Goal: Task Accomplishment & Management: Complete application form

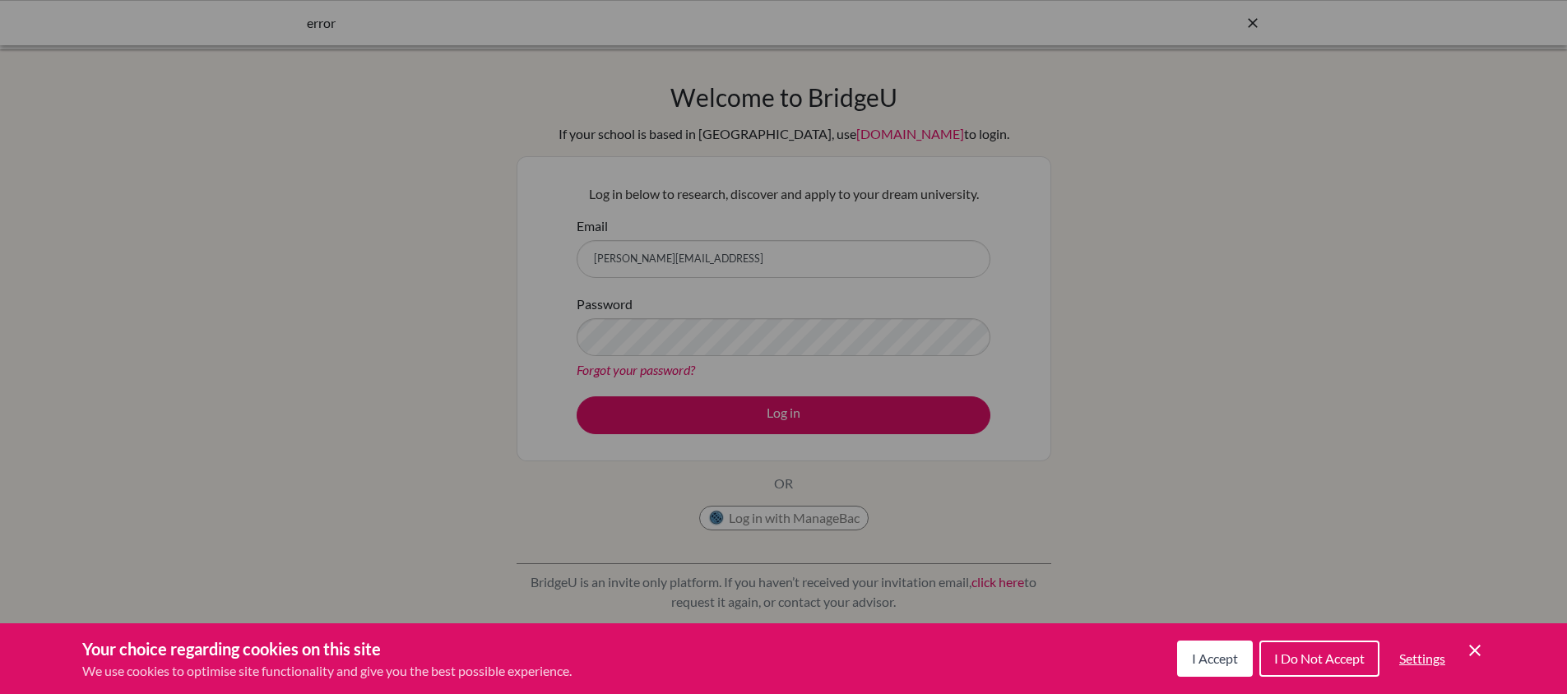
drag, startPoint x: 707, startPoint y: 245, endPoint x: 652, endPoint y: 260, distance: 56.3
click at [652, 262] on div "Cookie Preferences" at bounding box center [783, 347] width 1567 height 694
click at [731, 262] on div "Cookie Preferences" at bounding box center [783, 347] width 1567 height 694
click at [1216, 662] on span "I Accept" at bounding box center [1215, 659] width 46 height 16
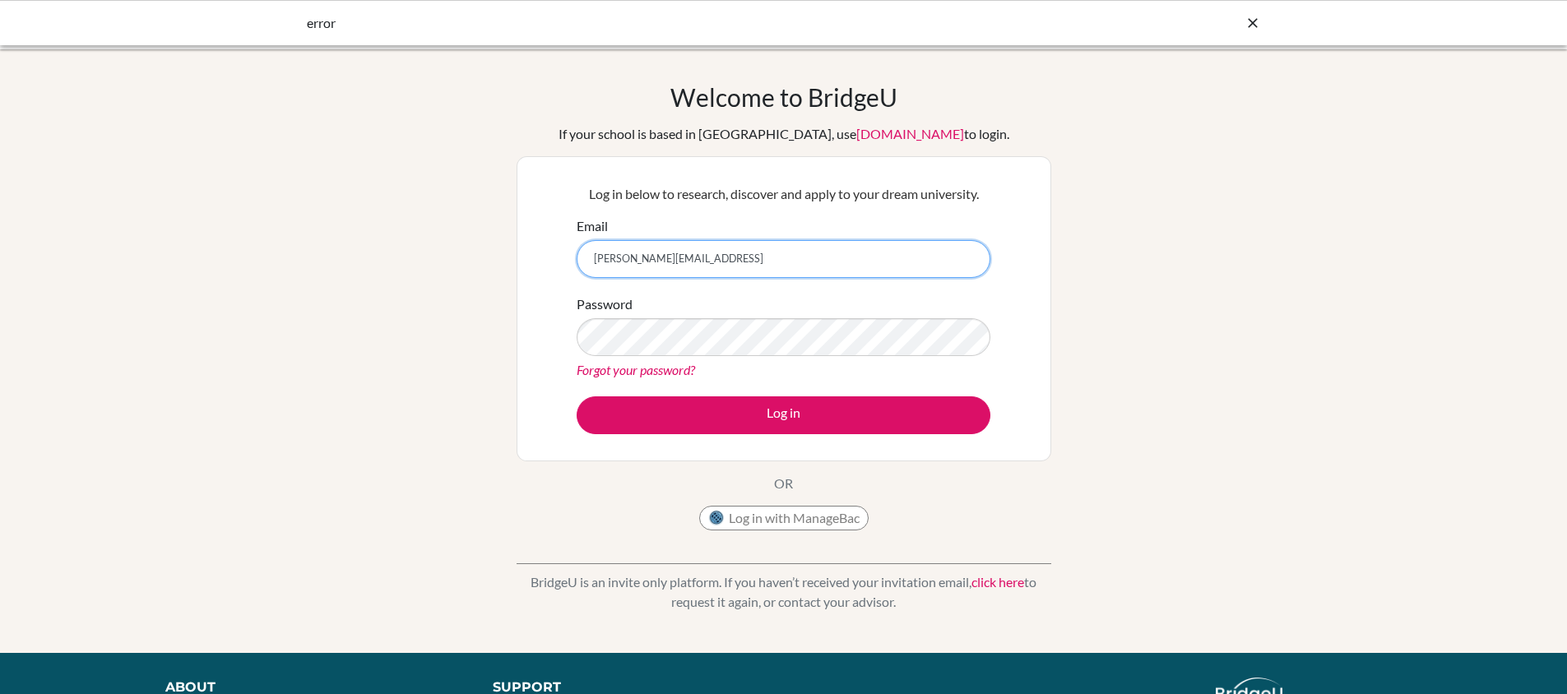
drag, startPoint x: 710, startPoint y: 261, endPoint x: 675, endPoint y: 267, distance: 36.0
click at [675, 267] on input "marcia.vicentini@gmail" at bounding box center [784, 259] width 414 height 38
click at [626, 255] on input "marcia.vicentini@earj.com.br" at bounding box center [784, 259] width 414 height 38
drag, startPoint x: 628, startPoint y: 256, endPoint x: 604, endPoint y: 260, distance: 24.2
click at [604, 260] on input "marcia.vicentini@earj.com.br" at bounding box center [784, 259] width 414 height 38
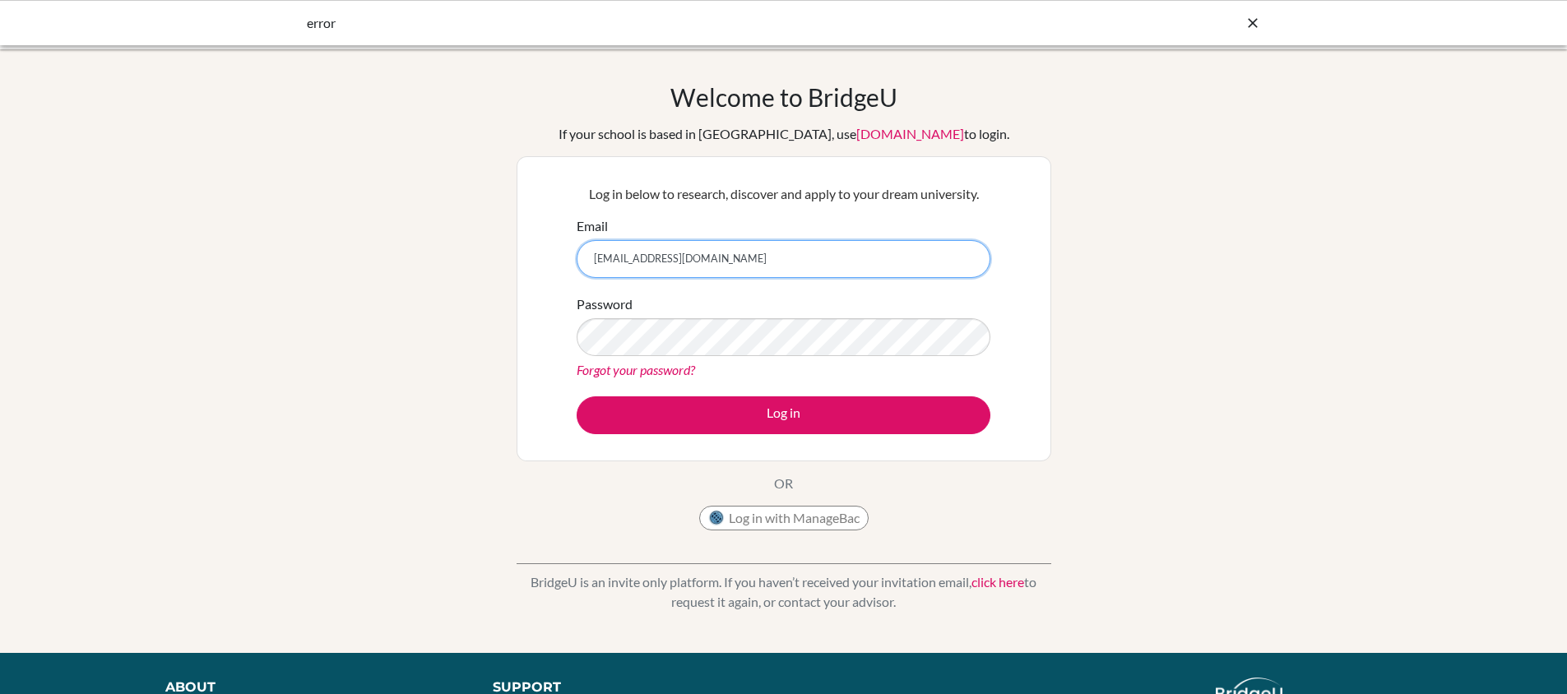
type input "mvicentini@earj.com.br"
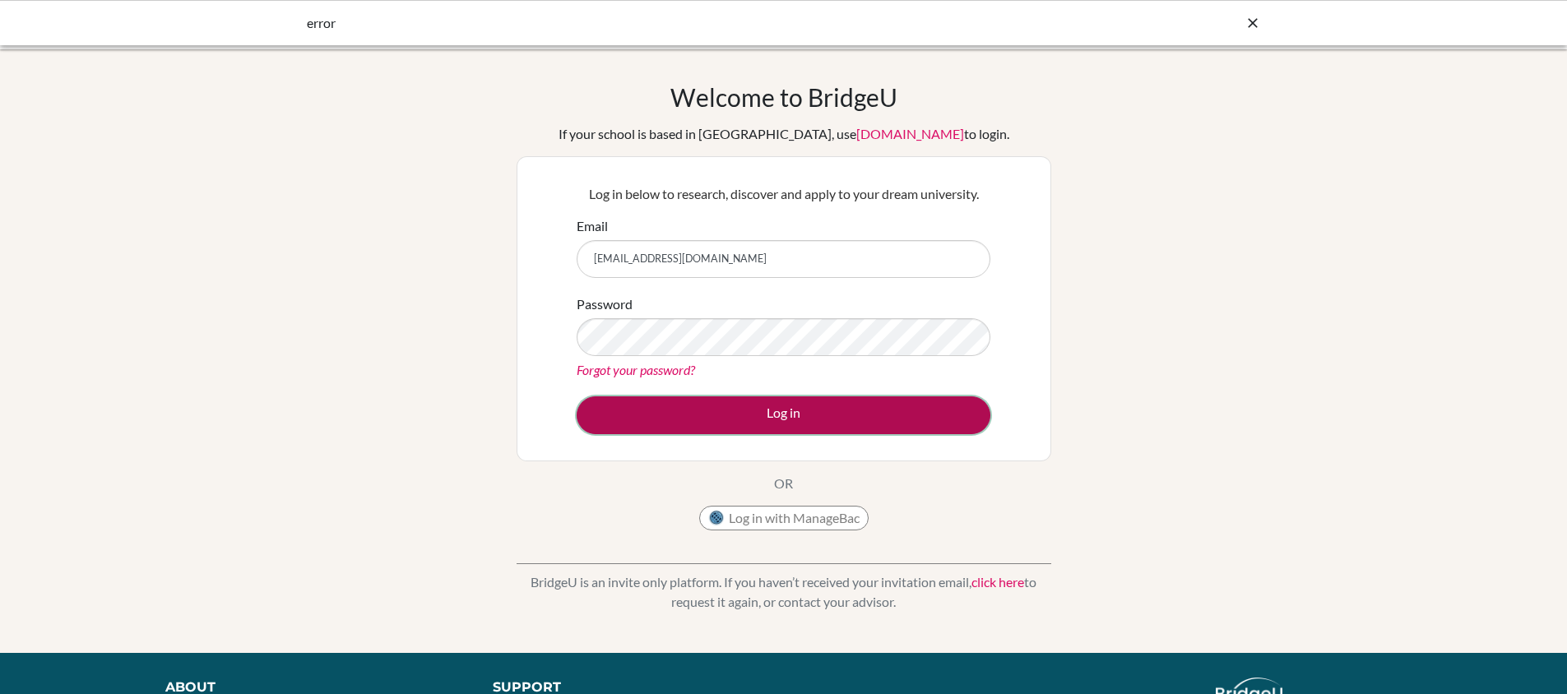
click at [762, 407] on button "Log in" at bounding box center [784, 416] width 414 height 38
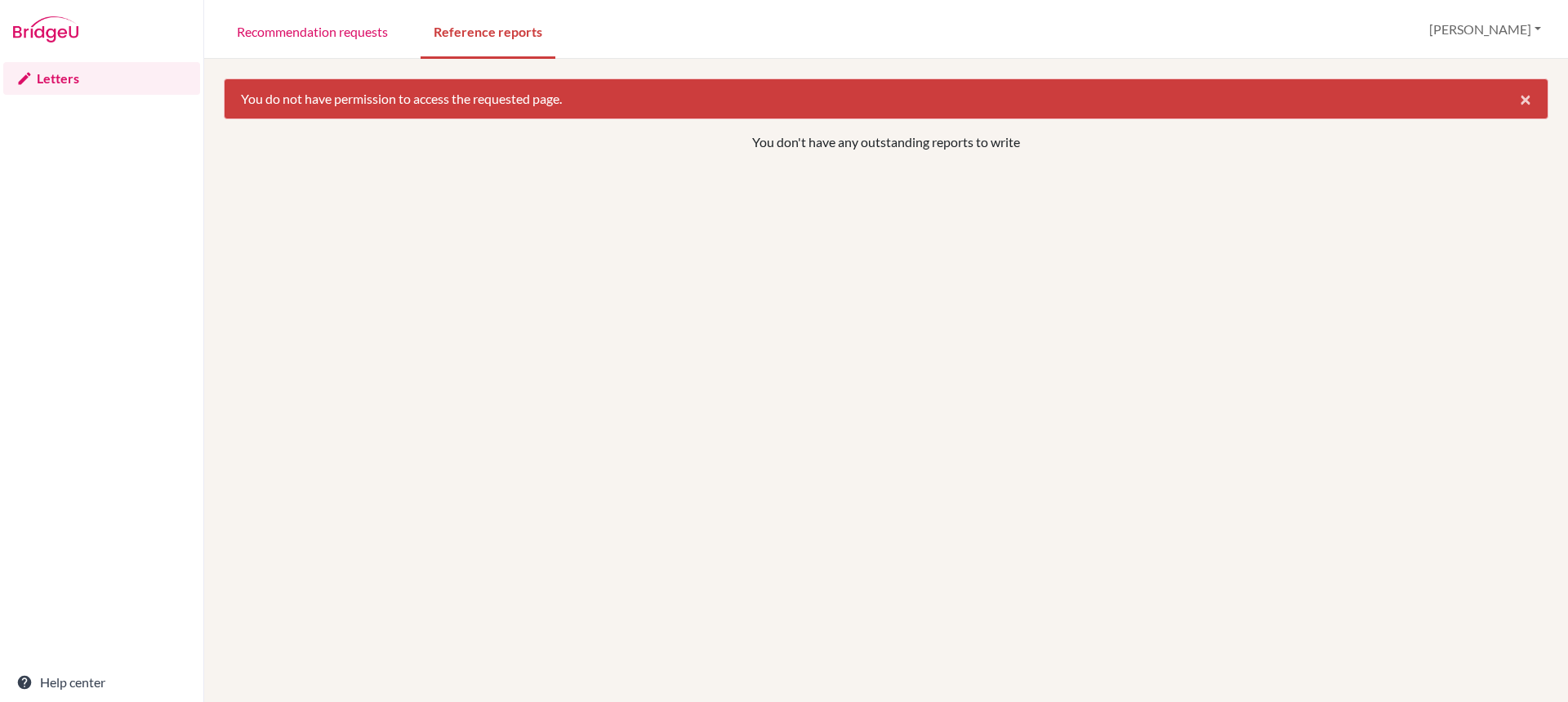
click at [1519, 93] on span "×" at bounding box center [1525, 98] width 12 height 24
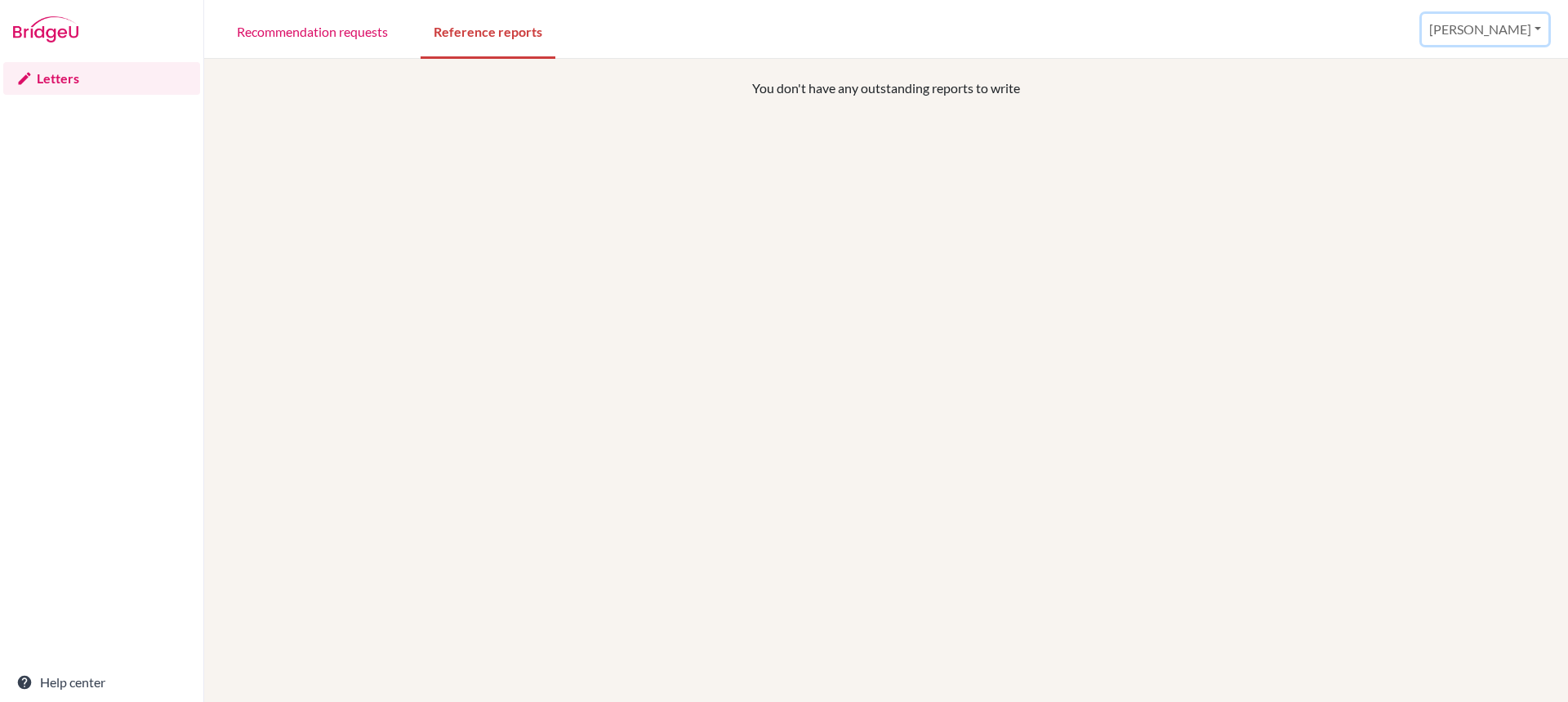
click at [1520, 29] on button "[PERSON_NAME]" at bounding box center [1486, 29] width 127 height 31
click at [1488, 103] on button "Log out" at bounding box center [1423, 107] width 129 height 26
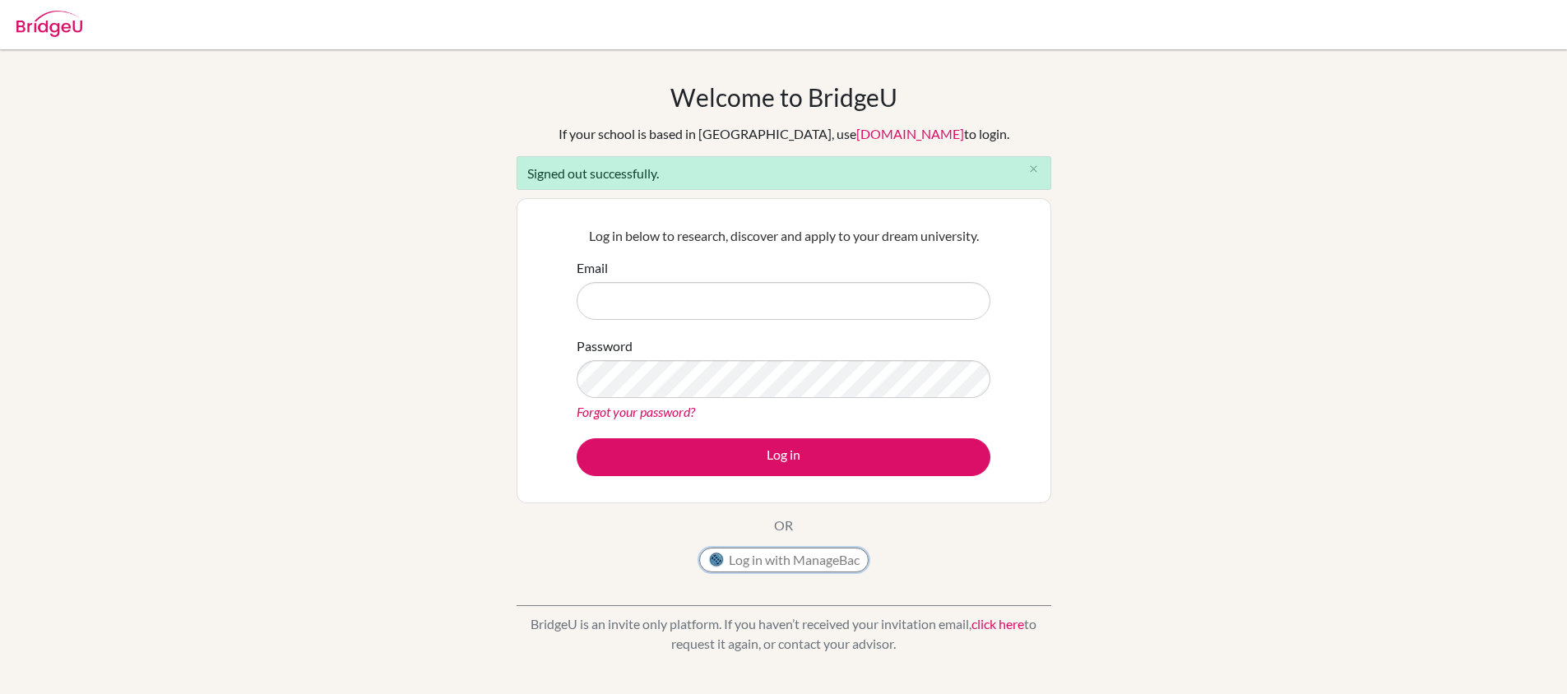
click at [813, 564] on button "Log in with ManageBac" at bounding box center [783, 560] width 169 height 25
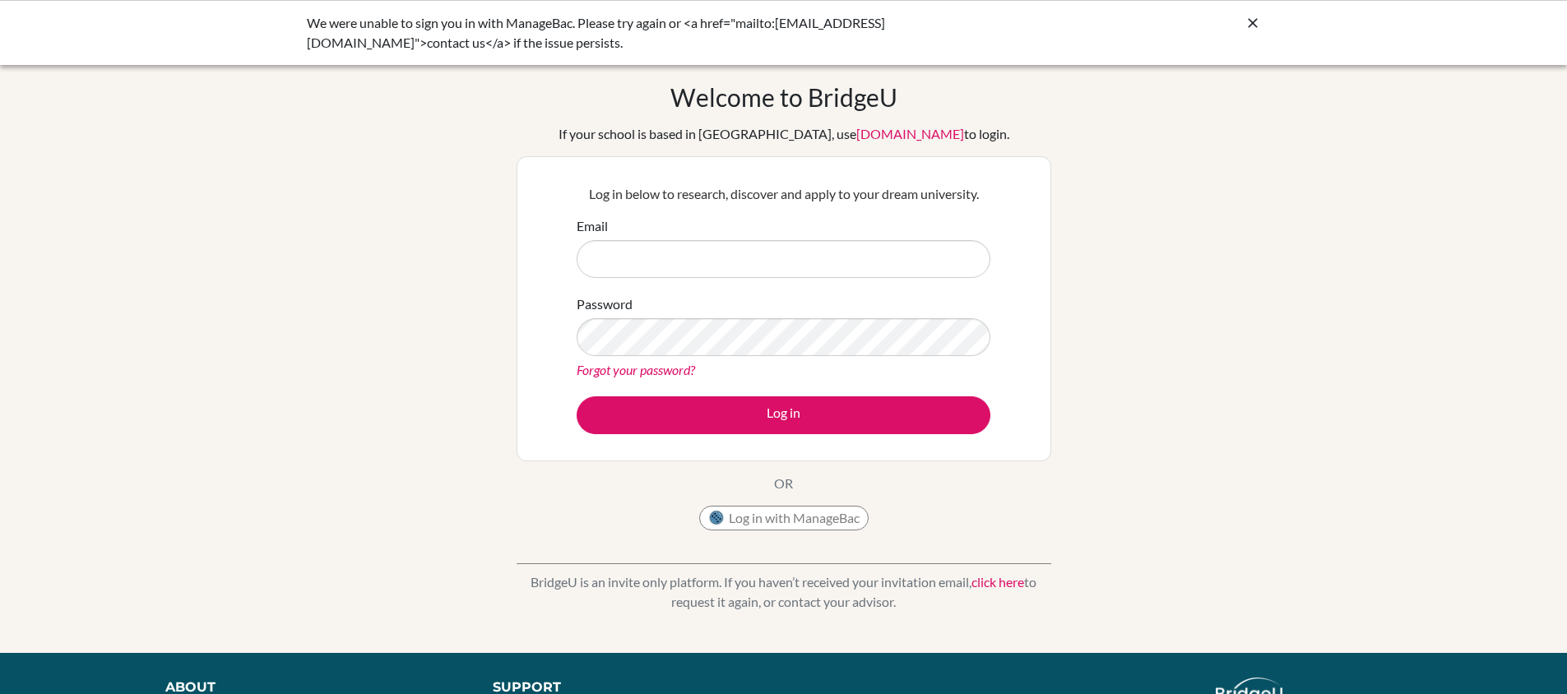
click at [614, 262] on input "Email" at bounding box center [784, 259] width 414 height 38
click at [637, 255] on input "Email" at bounding box center [784, 259] width 414 height 38
type input "mvicentini@earj.com.br"
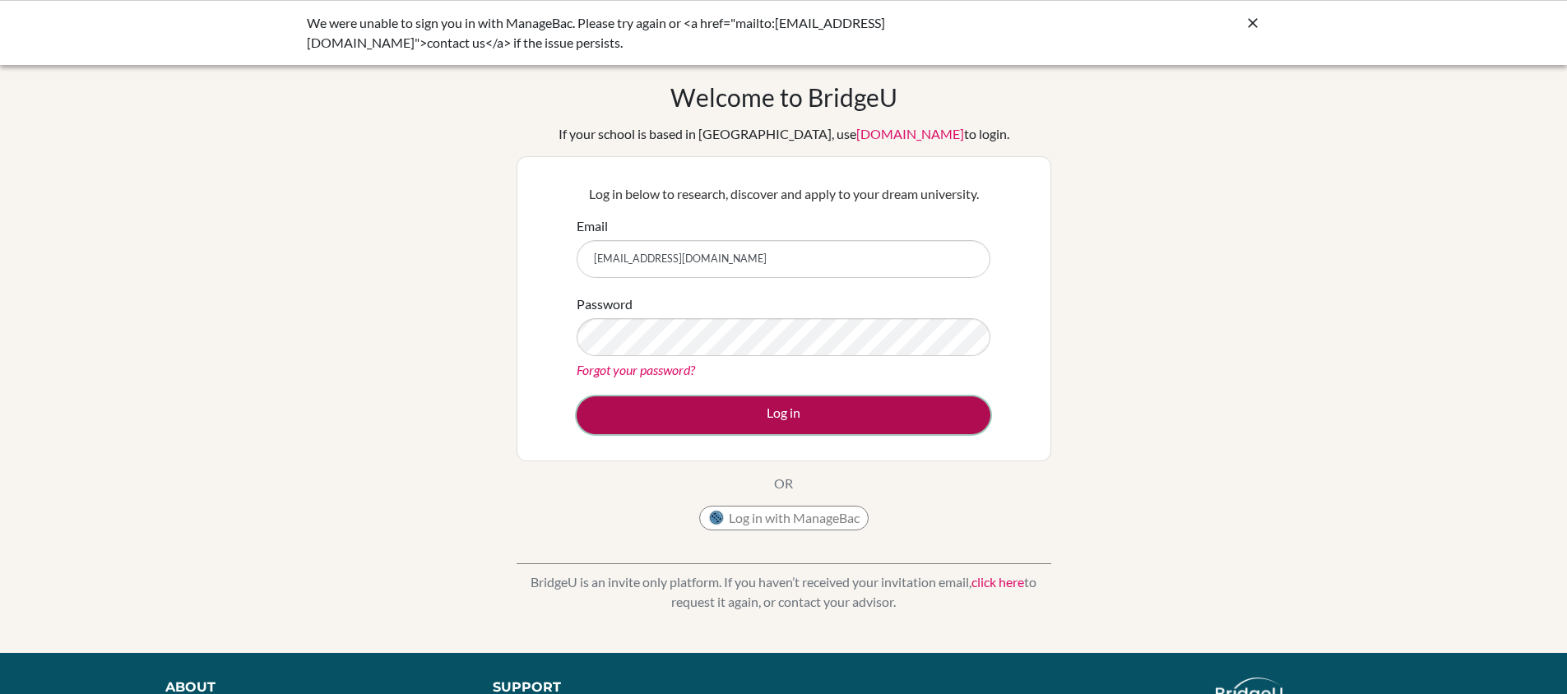
click at [740, 417] on button "Log in" at bounding box center [784, 416] width 414 height 38
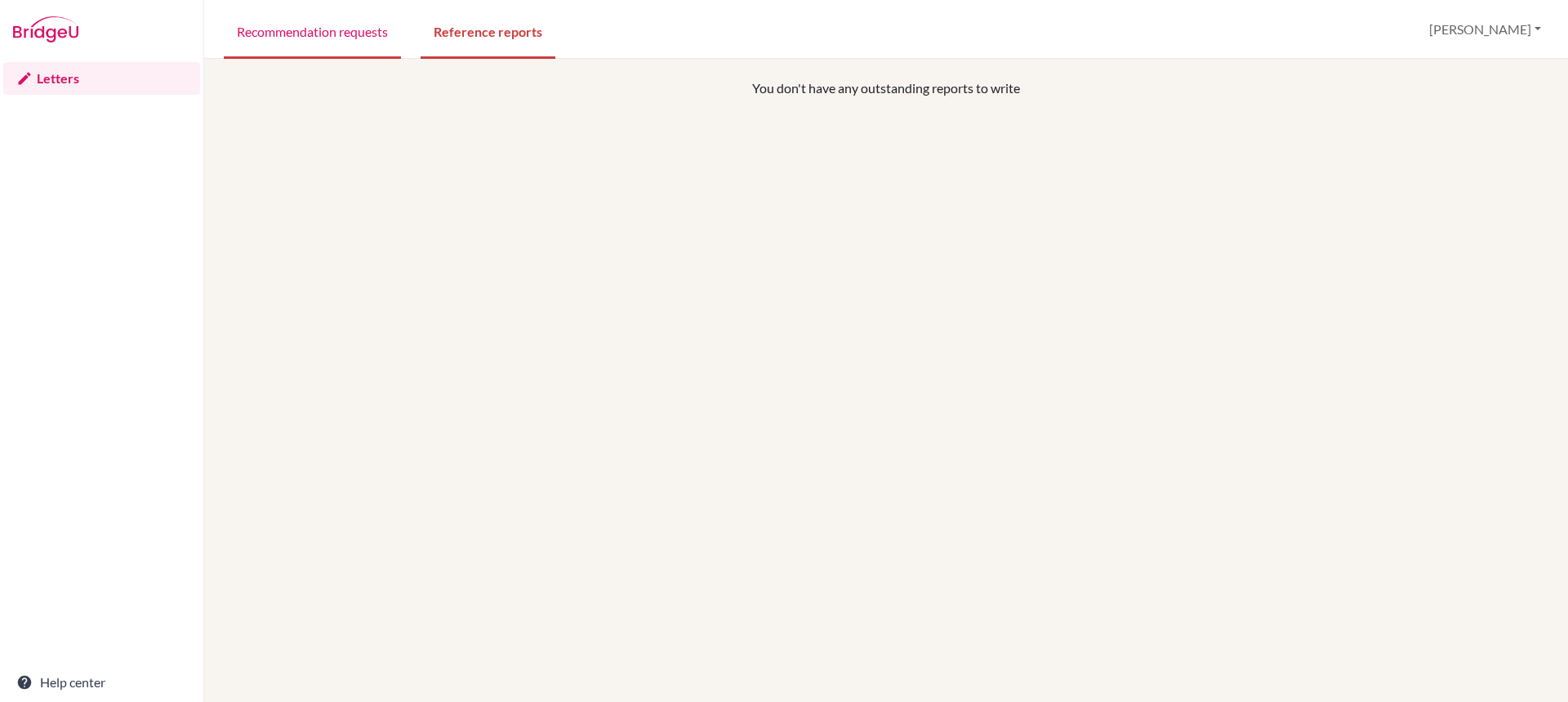
click at [304, 35] on link "Recommendation requests" at bounding box center [312, 30] width 178 height 57
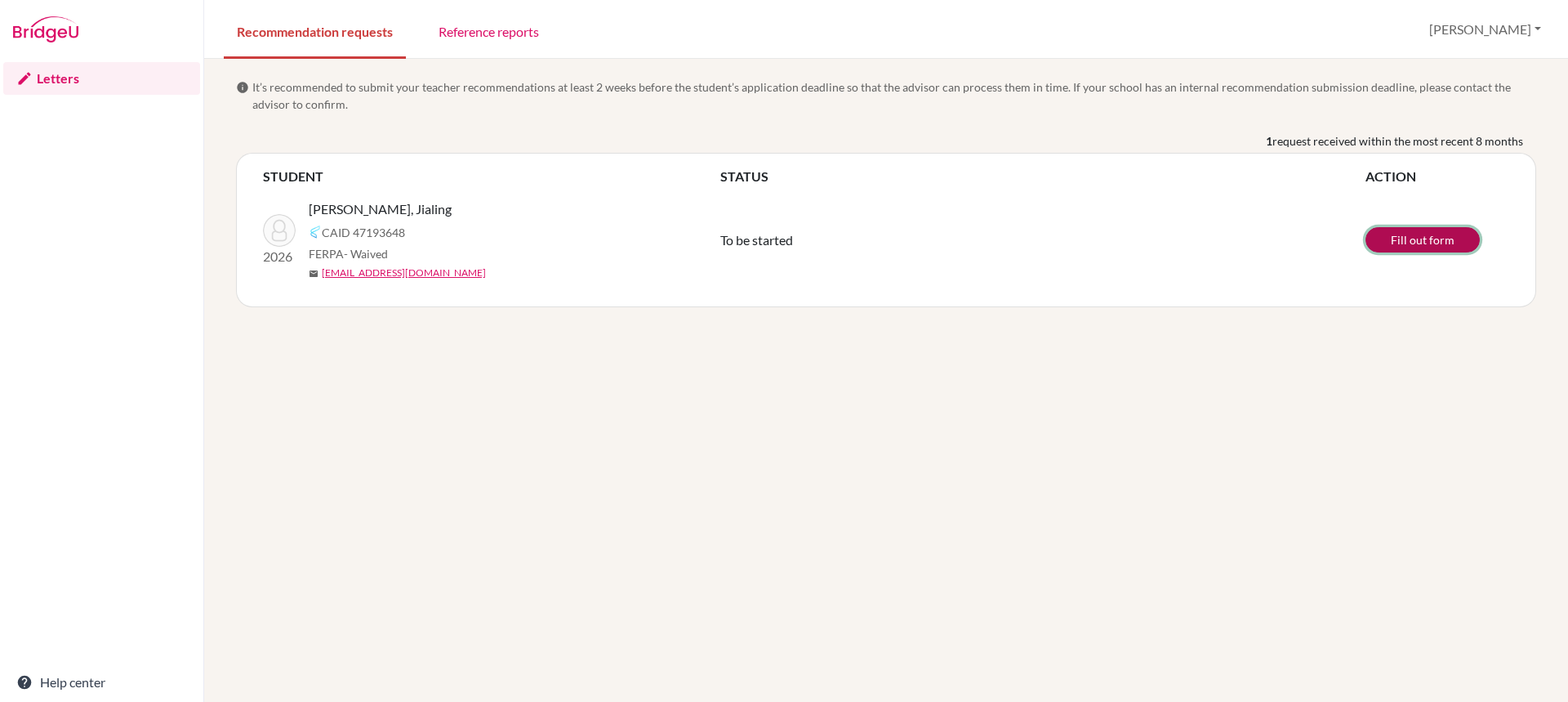
click at [1438, 242] on link "Fill out form" at bounding box center [1422, 240] width 114 height 26
